Goal: Navigation & Orientation: Find specific page/section

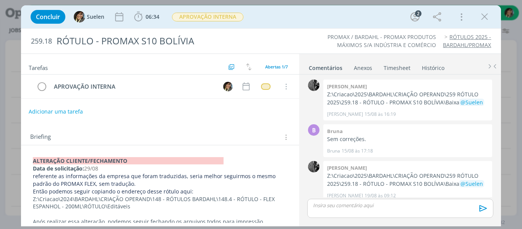
scroll to position [103, 0]
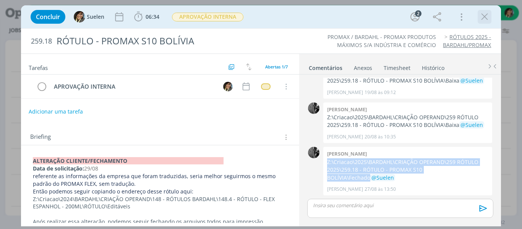
click at [489, 16] on icon "dialog" at bounding box center [484, 16] width 11 height 11
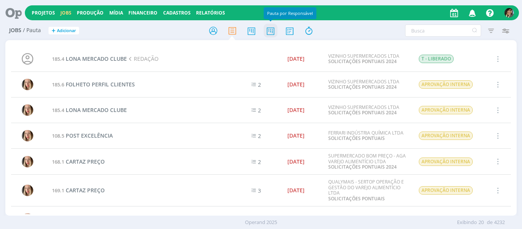
click at [270, 29] on icon at bounding box center [271, 30] width 14 height 15
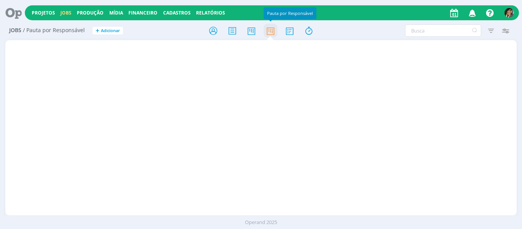
click at [270, 29] on icon at bounding box center [271, 30] width 14 height 15
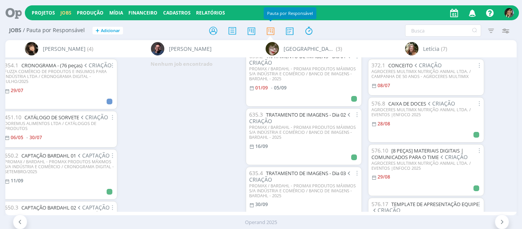
scroll to position [35, 0]
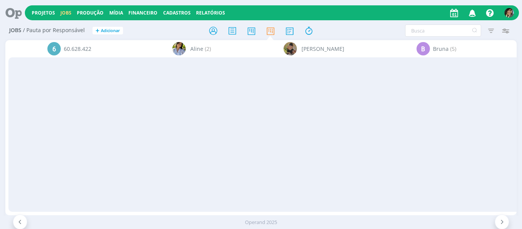
scroll to position [159, 0]
